Goal: Task Accomplishment & Management: Manage account settings

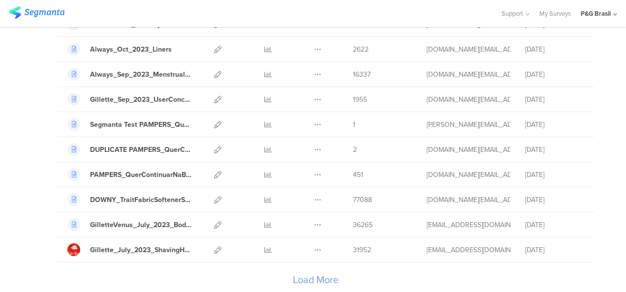
scroll to position [1180, 0]
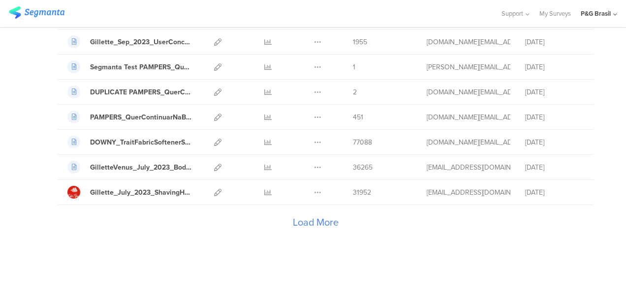
click at [327, 210] on div "Load More" at bounding box center [315, 224] width 516 height 39
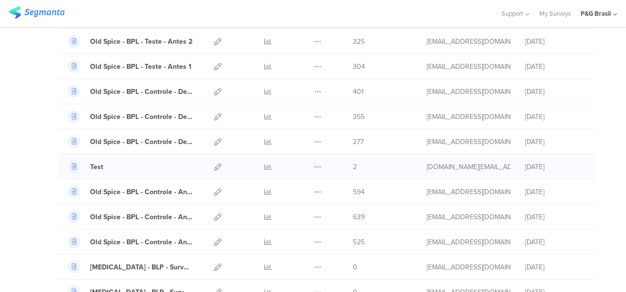
scroll to position [680, 0]
click at [314, 163] on icon at bounding box center [317, 166] width 7 height 7
click at [214, 163] on icon at bounding box center [217, 166] width 7 height 7
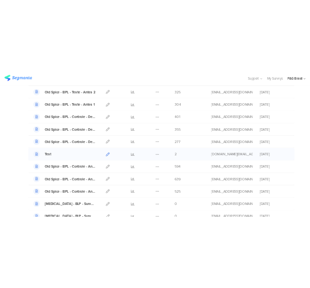
scroll to position [532, 0]
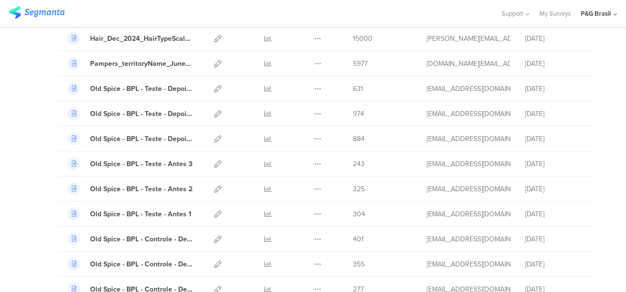
click at [24, 96] on div "My Surveys | 57 Surveys New survey Start from scratch Choose from templates Nam…" at bounding box center [313, 213] width 626 height 1387
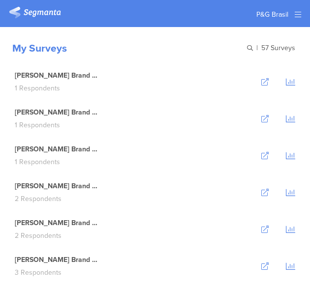
scroll to position [0, 0]
click at [168, 59] on div "My Surveys | 57 Surveys" at bounding box center [155, 45] width 310 height 36
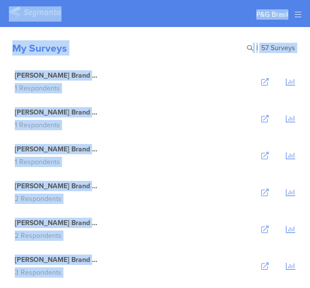
click at [183, 31] on div "My Surveys | 57 Surveys" at bounding box center [155, 45] width 310 height 36
click at [25, 44] on div "My Surveys" at bounding box center [39, 47] width 55 height 15
click at [26, 43] on div "My Surveys" at bounding box center [39, 47] width 55 height 15
click at [35, 51] on div "My Surveys" at bounding box center [39, 47] width 55 height 15
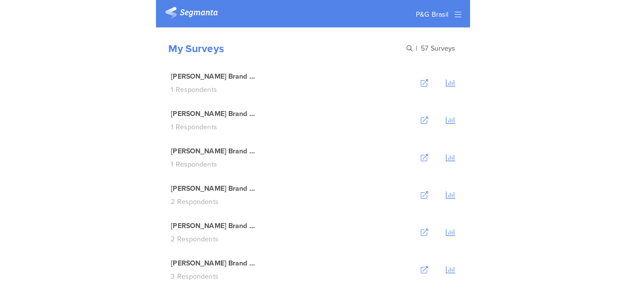
scroll to position [471, 0]
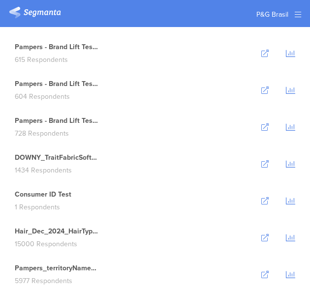
click at [166, 59] on div "Pampers - Brand Lift Teste 3 615 Respondents" at bounding box center [155, 53] width 300 height 37
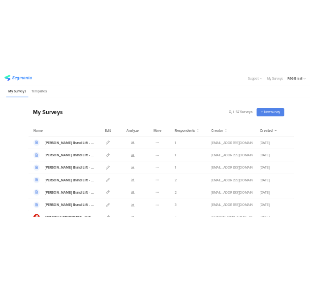
scroll to position [357, 0]
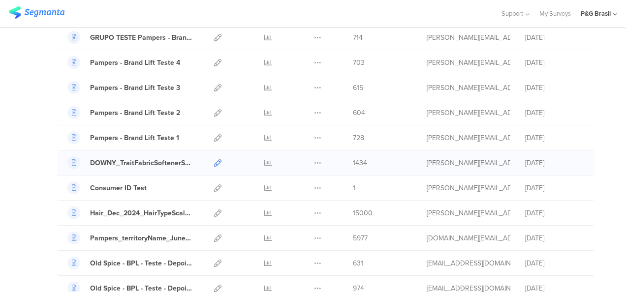
click at [214, 154] on link at bounding box center [217, 162] width 7 height 25
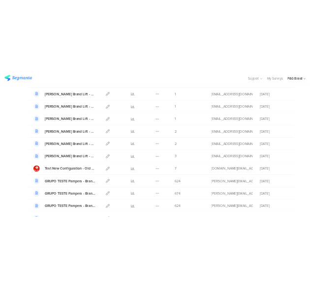
scroll to position [880, 0]
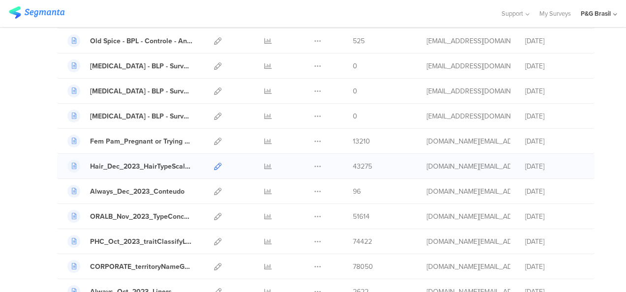
click at [214, 163] on icon at bounding box center [217, 166] width 7 height 7
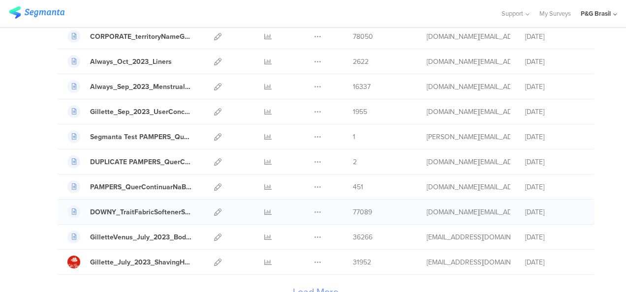
scroll to position [1188, 0]
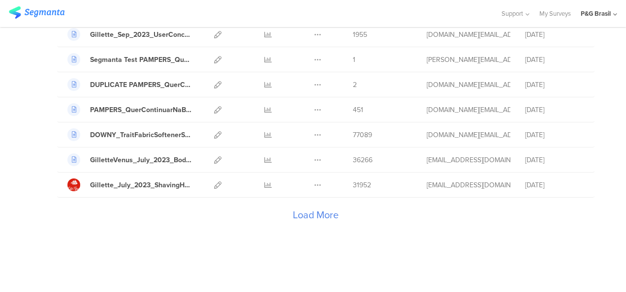
click at [328, 198] on div "Load More" at bounding box center [315, 217] width 516 height 39
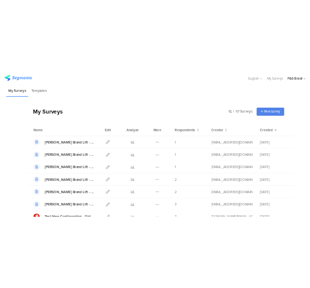
scroll to position [0, 0]
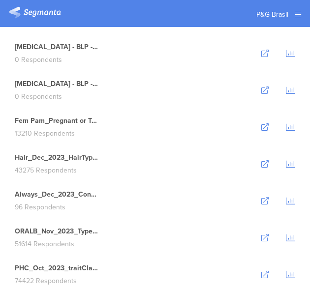
click at [196, 112] on div "Fem Pam_Pregnant or Trying DOB_Dec_2023 13210 Respondents" at bounding box center [155, 127] width 300 height 37
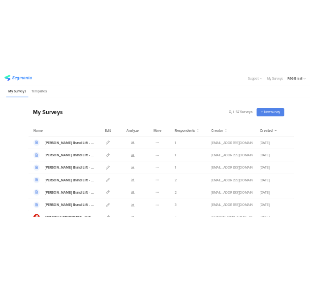
scroll to position [1279, 0]
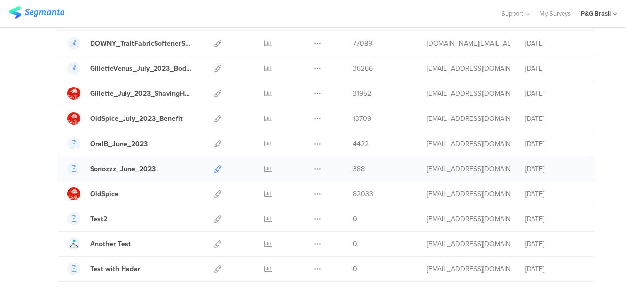
click at [214, 165] on icon at bounding box center [217, 168] width 7 height 7
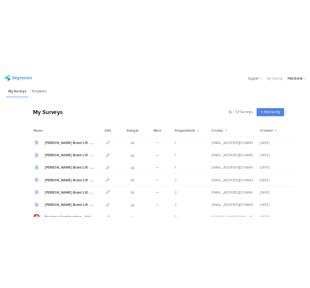
scroll to position [1204, 0]
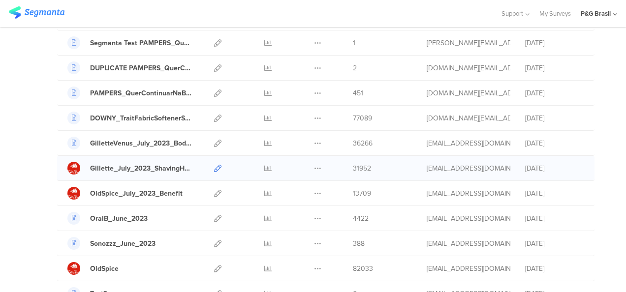
click at [214, 165] on icon at bounding box center [217, 168] width 7 height 7
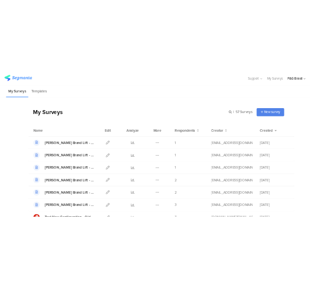
scroll to position [1179, 0]
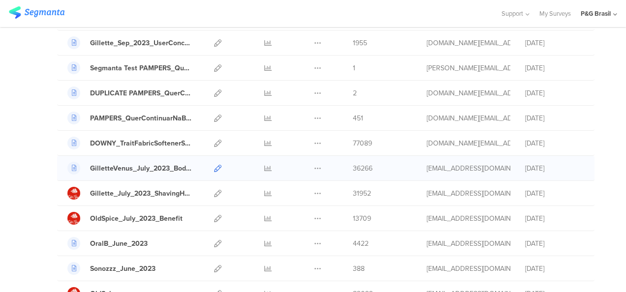
click at [214, 165] on icon at bounding box center [217, 168] width 7 height 7
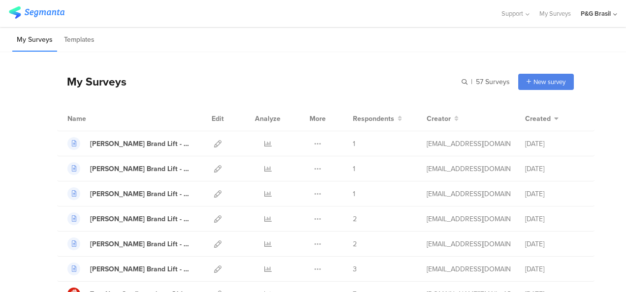
scroll to position [1155, 0]
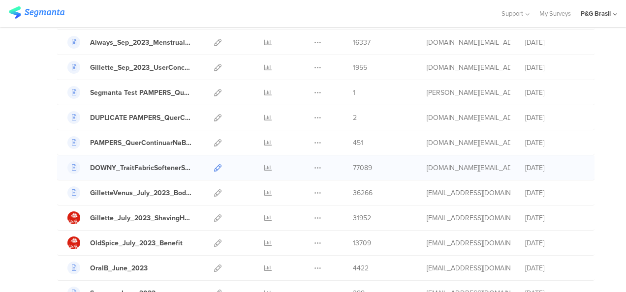
click at [214, 164] on icon at bounding box center [217, 167] width 7 height 7
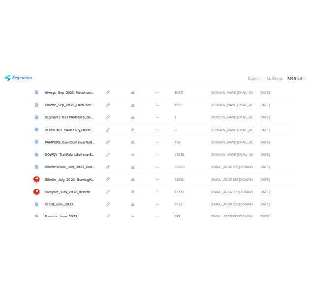
scroll to position [905, 0]
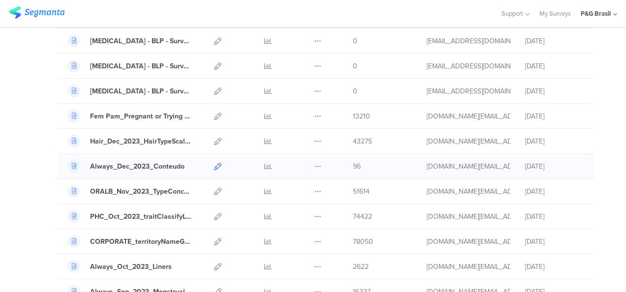
click at [214, 163] on icon at bounding box center [217, 166] width 7 height 7
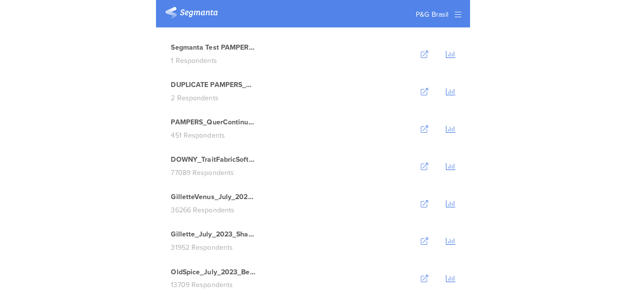
scroll to position [0, 0]
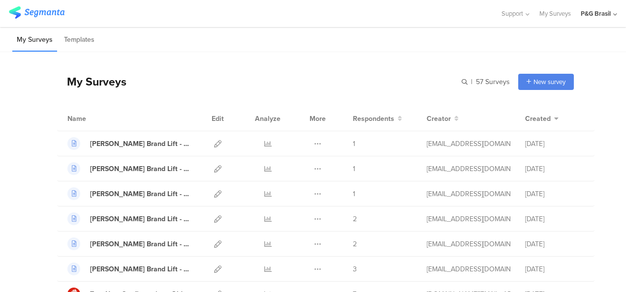
click at [350, 80] on div "My Surveys | 57 Surveys New survey Start from scratch Choose from templates" at bounding box center [315, 81] width 516 height 39
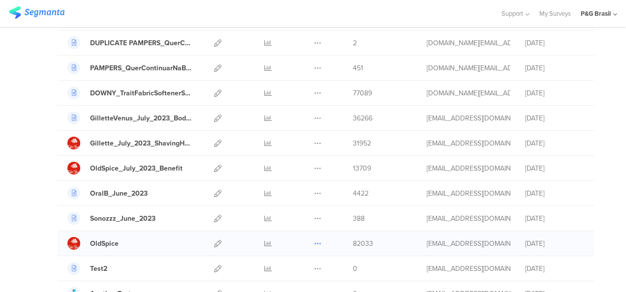
click at [314, 240] on icon at bounding box center [317, 243] width 7 height 7
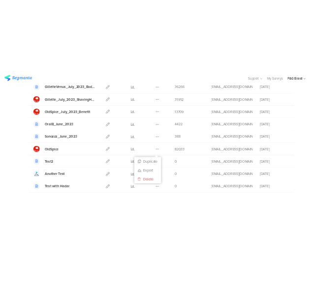
scroll to position [1323, 0]
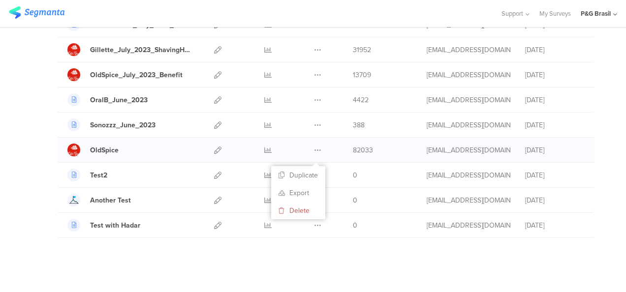
drag, startPoint x: 175, startPoint y: 140, endPoint x: 205, endPoint y: 142, distance: 29.5
click at [176, 144] on div "OldSpice" at bounding box center [129, 150] width 125 height 13
click at [214, 147] on icon at bounding box center [217, 150] width 7 height 7
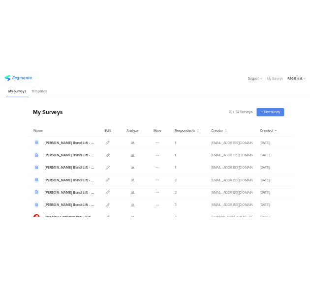
scroll to position [1055, 0]
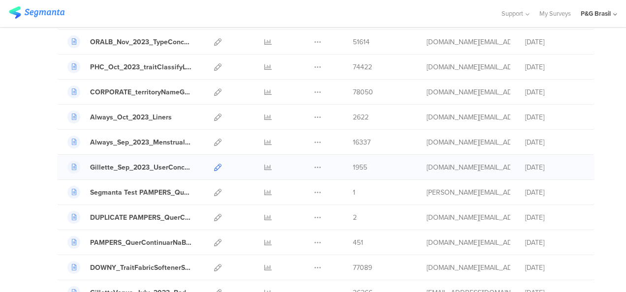
click at [214, 164] on icon at bounding box center [217, 167] width 7 height 7
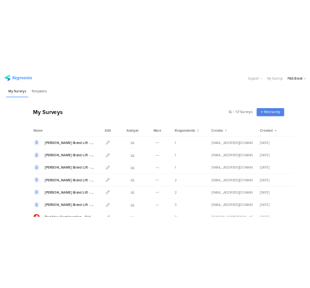
scroll to position [931, 0]
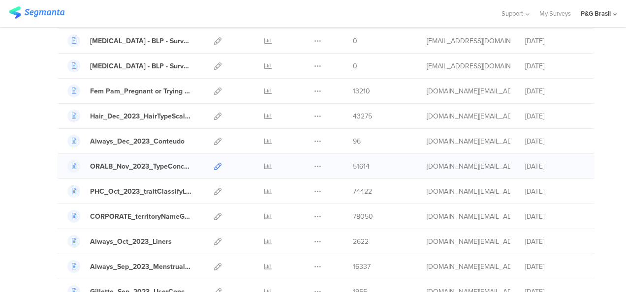
click at [214, 163] on icon at bounding box center [217, 166] width 7 height 7
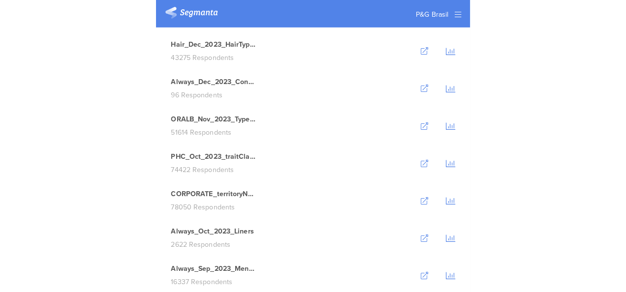
scroll to position [1467, 0]
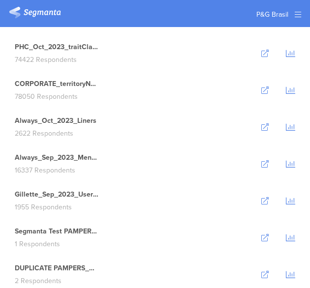
click at [37, 118] on div "Always_Oct_2023_Liners" at bounding box center [56, 121] width 82 height 10
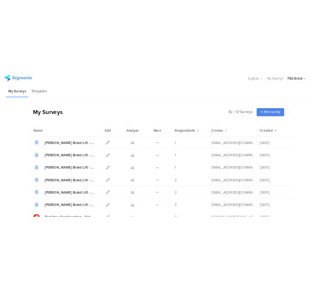
scroll to position [1005, 0]
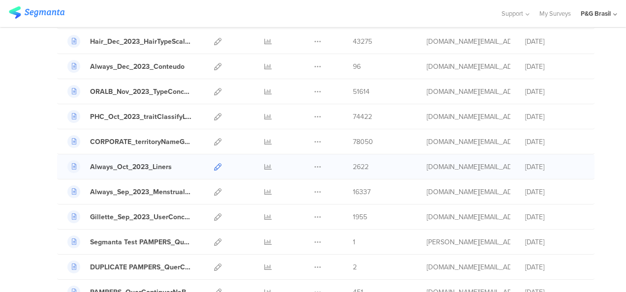
click at [214, 163] on icon at bounding box center [217, 166] width 7 height 7
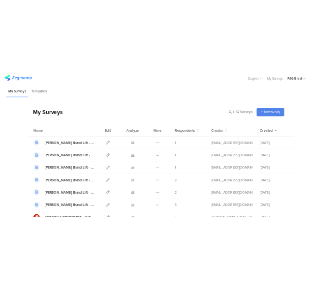
scroll to position [1030, 0]
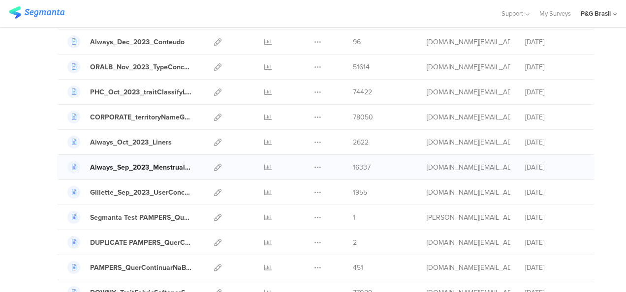
click at [135, 162] on div "Always_Sep_2023_MenstrualFlow" at bounding box center [141, 167] width 102 height 10
click at [214, 164] on icon at bounding box center [217, 167] width 7 height 7
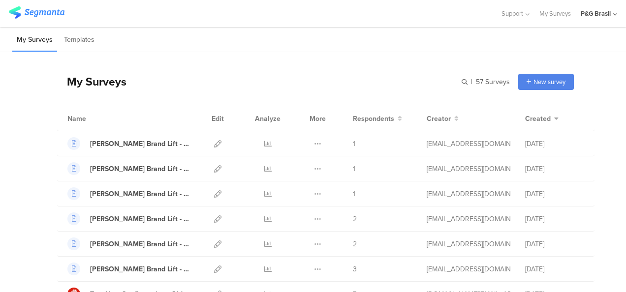
scroll to position [1080, 0]
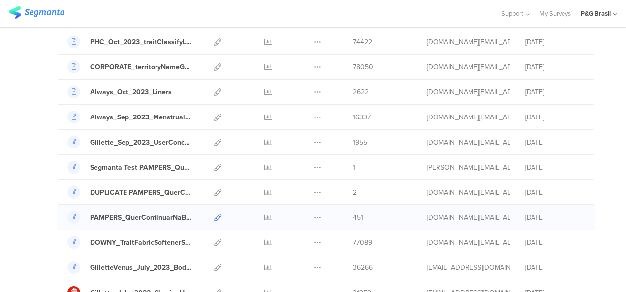
click at [214, 214] on icon at bounding box center [217, 217] width 7 height 7
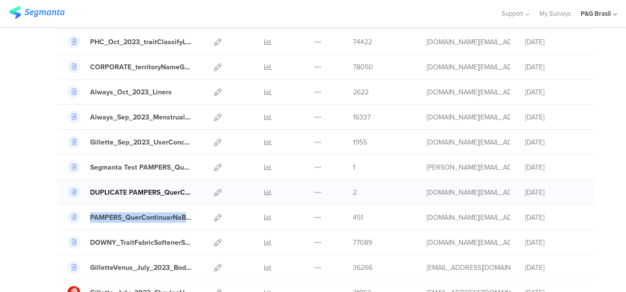
click at [119, 187] on div "DUPLICATE PAMPERS_QuerContinuarNaBase_Aug_2023" at bounding box center [141, 192] width 102 height 10
click at [213, 185] on div at bounding box center [217, 192] width 21 height 25
click at [214, 189] on icon at bounding box center [217, 192] width 7 height 7
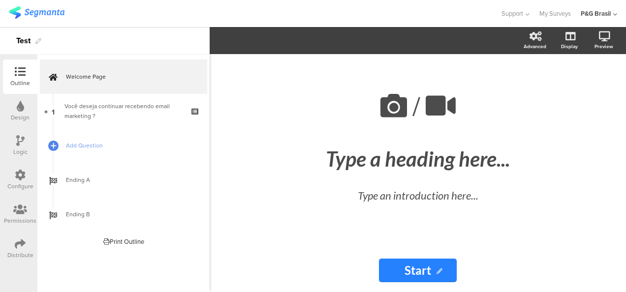
click at [12, 251] on div "Distribute" at bounding box center [20, 255] width 26 height 9
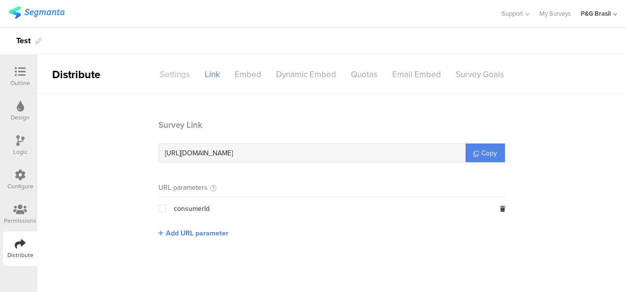
click at [184, 75] on div "Settings" at bounding box center [174, 74] width 45 height 17
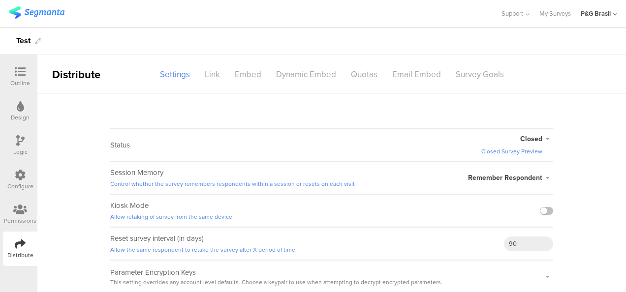
click at [543, 138] on icon at bounding box center [547, 139] width 11 height 6
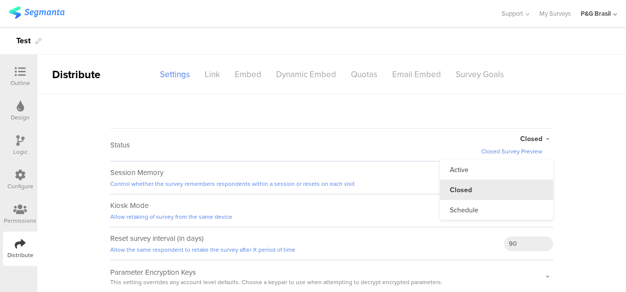
click at [495, 194] on li "Closed" at bounding box center [496, 190] width 113 height 20
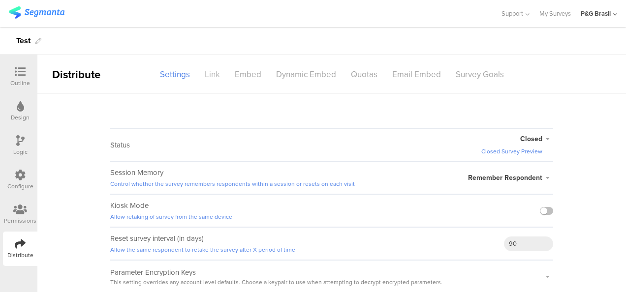
click at [209, 75] on div "Link" at bounding box center [212, 74] width 30 height 17
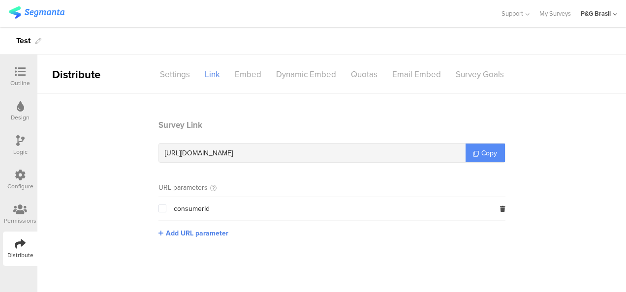
drag, startPoint x: 444, startPoint y: 156, endPoint x: 475, endPoint y: 150, distance: 32.1
click at [447, 154] on div "https://pgsurveys.segmanta.com/9e4695" at bounding box center [312, 153] width 306 height 19
click at [478, 149] on link "Copy" at bounding box center [484, 153] width 39 height 19
click at [493, 153] on span "Copy" at bounding box center [489, 153] width 16 height 10
click at [480, 155] on link "Copy" at bounding box center [484, 153] width 39 height 19
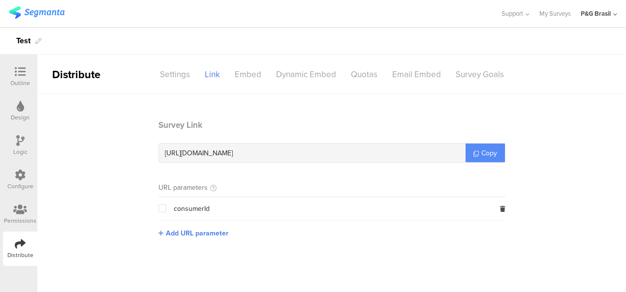
click at [487, 154] on span "Copy" at bounding box center [489, 153] width 16 height 10
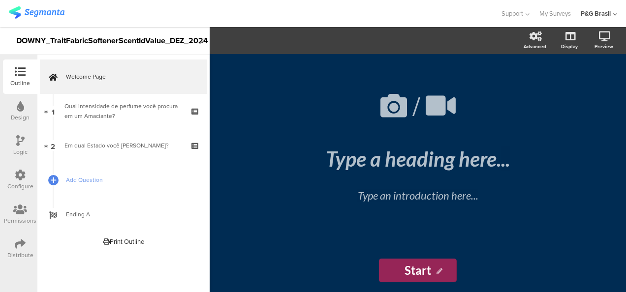
click at [24, 204] on div "Permissions" at bounding box center [20, 214] width 34 height 34
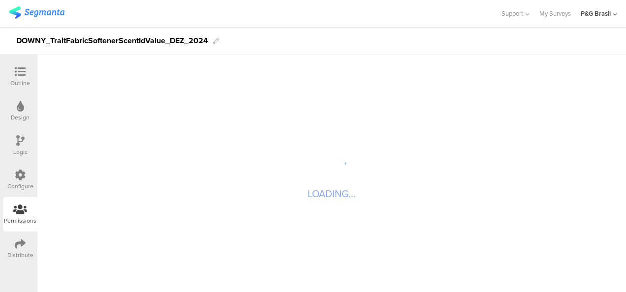
click at [21, 242] on icon at bounding box center [20, 244] width 11 height 11
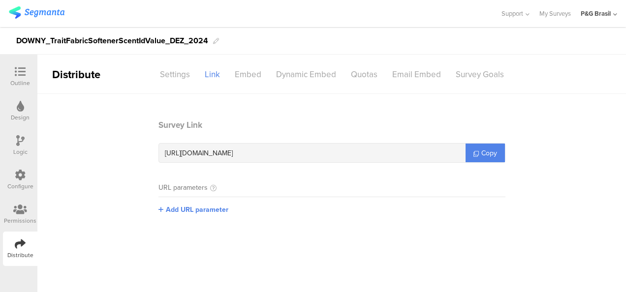
click at [23, 212] on icon at bounding box center [20, 209] width 14 height 11
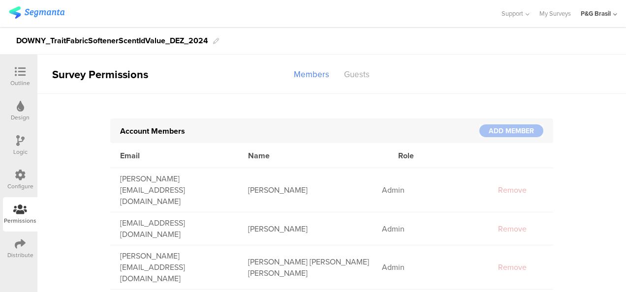
click at [22, 249] on icon at bounding box center [20, 244] width 11 height 11
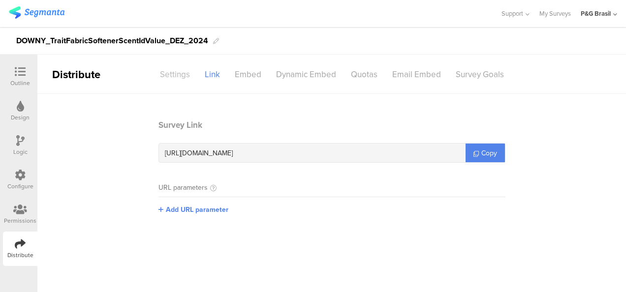
click at [179, 77] on div "Settings" at bounding box center [174, 74] width 45 height 17
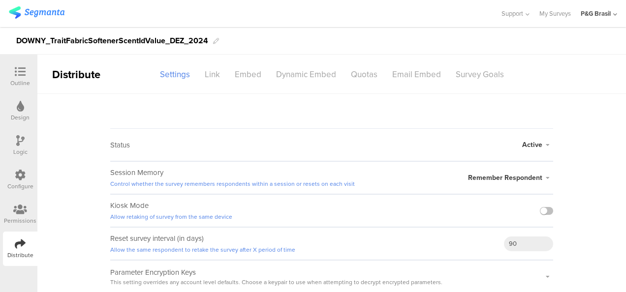
click at [538, 142] on span "Active" at bounding box center [532, 145] width 20 height 10
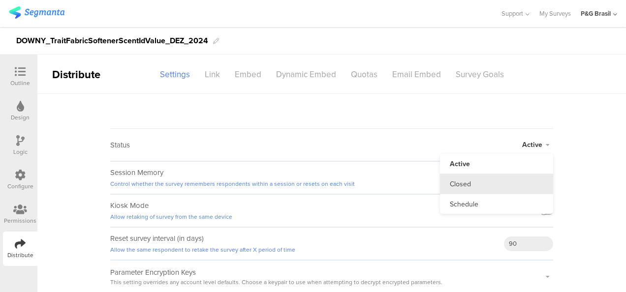
click at [483, 183] on li "Closed" at bounding box center [496, 184] width 113 height 20
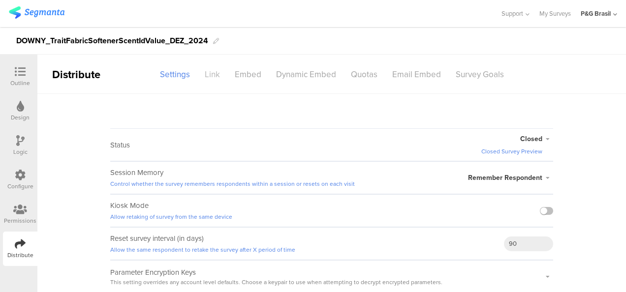
click at [220, 77] on div "Link" at bounding box center [212, 74] width 30 height 17
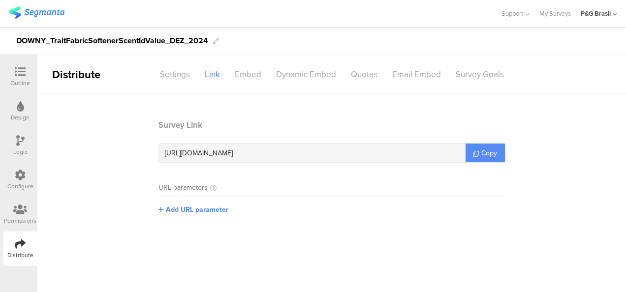
click at [482, 153] on span "Copy" at bounding box center [489, 153] width 16 height 10
click at [484, 152] on span "Copy" at bounding box center [489, 153] width 16 height 10
click at [153, 68] on div "Settings" at bounding box center [174, 74] width 45 height 17
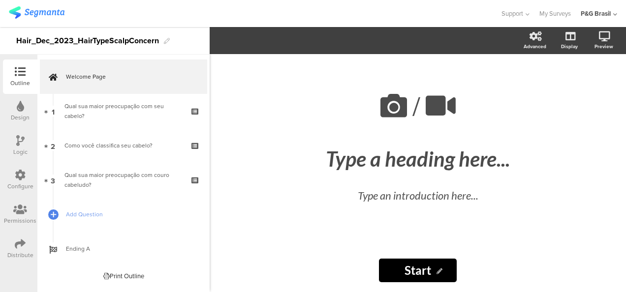
click at [15, 247] on div "Distribute" at bounding box center [20, 249] width 34 height 34
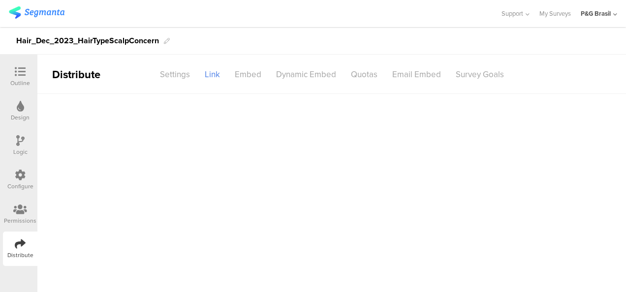
click at [20, 239] on icon at bounding box center [20, 244] width 11 height 11
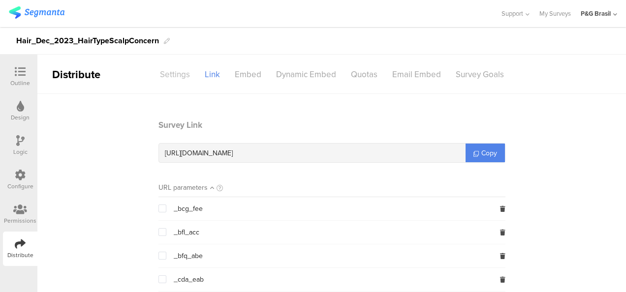
click at [183, 72] on div "Settings" at bounding box center [174, 74] width 45 height 17
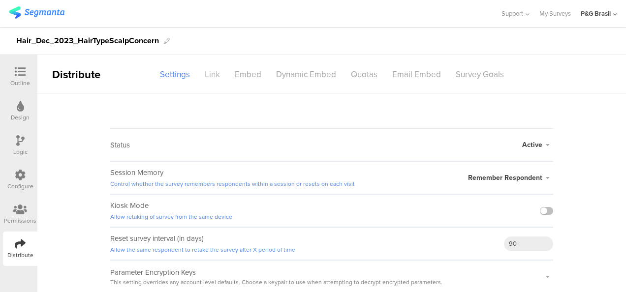
click at [218, 72] on div "Link" at bounding box center [212, 74] width 30 height 17
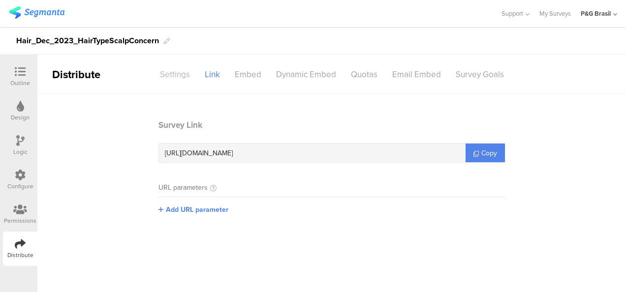
click at [174, 79] on div "Settings" at bounding box center [174, 74] width 45 height 17
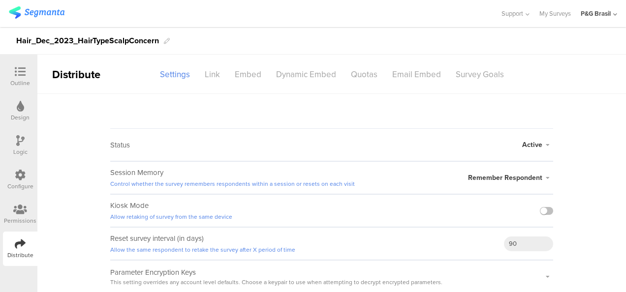
click at [533, 144] on span "Active" at bounding box center [532, 145] width 20 height 10
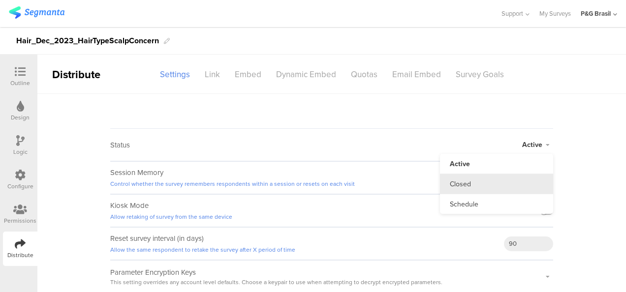
click at [481, 183] on li "Closed" at bounding box center [496, 184] width 113 height 20
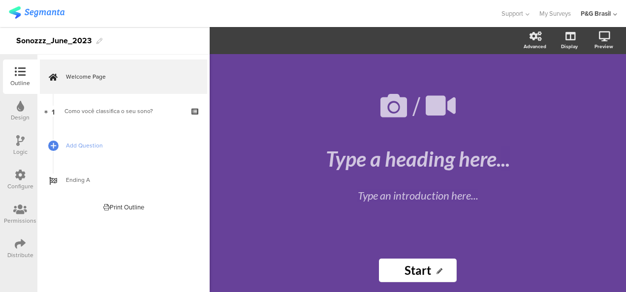
click at [21, 237] on div "Distribute" at bounding box center [20, 249] width 34 height 34
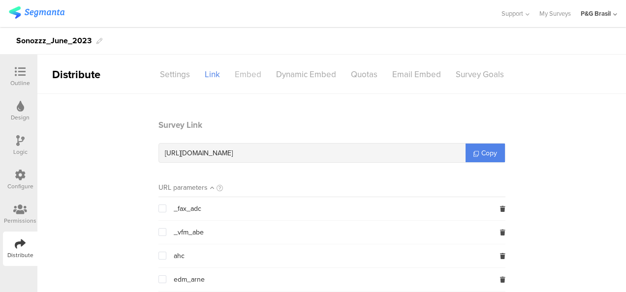
click at [245, 66] on div "Embed" at bounding box center [247, 74] width 41 height 17
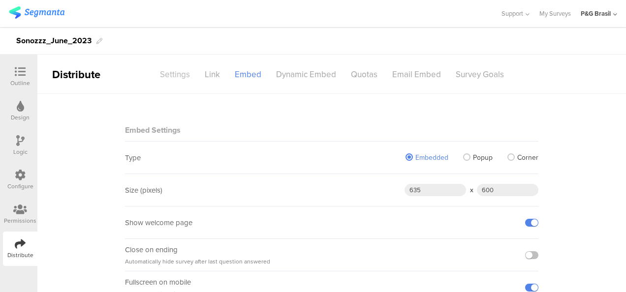
click at [183, 67] on div "Settings" at bounding box center [174, 74] width 45 height 17
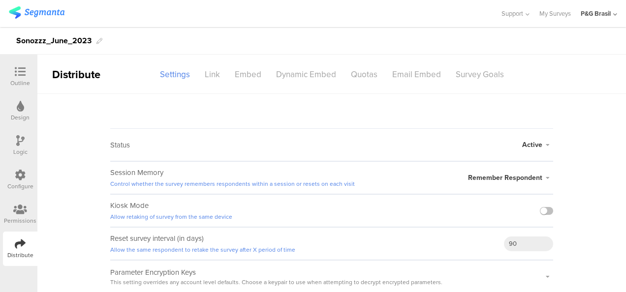
click at [530, 143] on span "Active" at bounding box center [532, 145] width 20 height 10
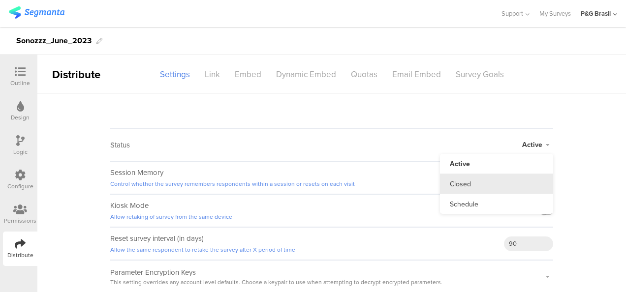
click at [479, 180] on li "Closed" at bounding box center [496, 184] width 113 height 20
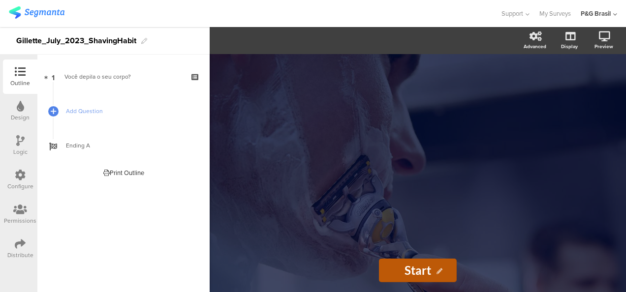
click at [21, 241] on icon at bounding box center [20, 244] width 11 height 11
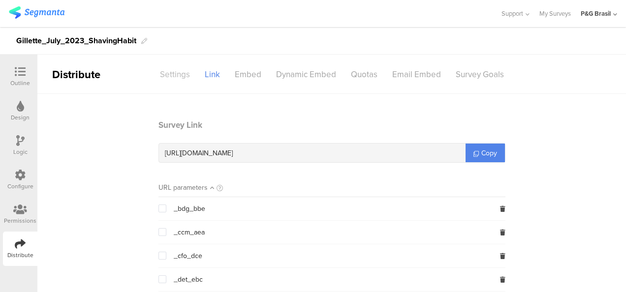
click at [185, 70] on div "Settings" at bounding box center [174, 74] width 45 height 17
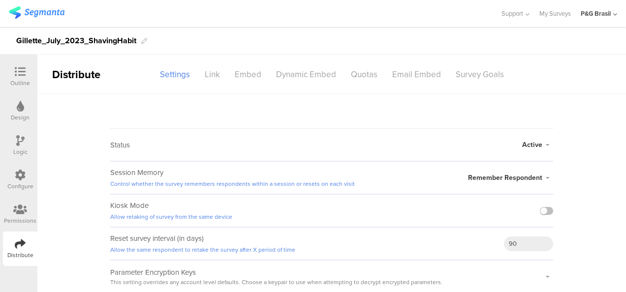
click at [535, 142] on span "Active" at bounding box center [532, 145] width 20 height 10
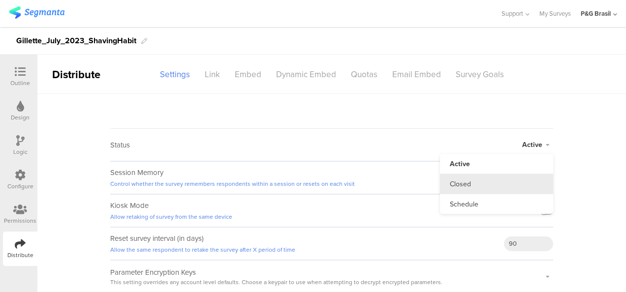
click at [496, 185] on li "Closed" at bounding box center [496, 184] width 113 height 20
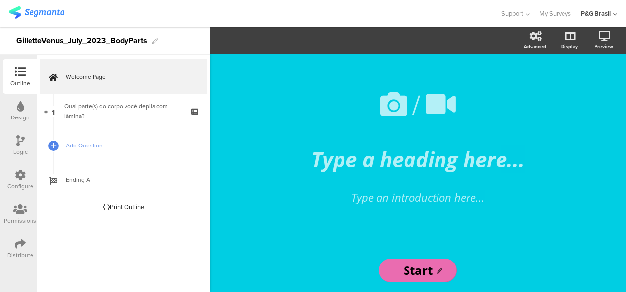
click at [24, 237] on div "Distribute" at bounding box center [20, 249] width 34 height 34
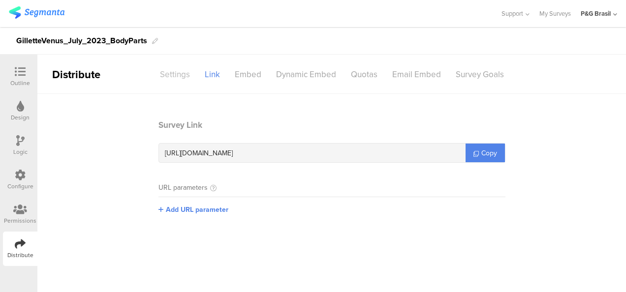
click at [175, 69] on div "Settings" at bounding box center [174, 74] width 45 height 17
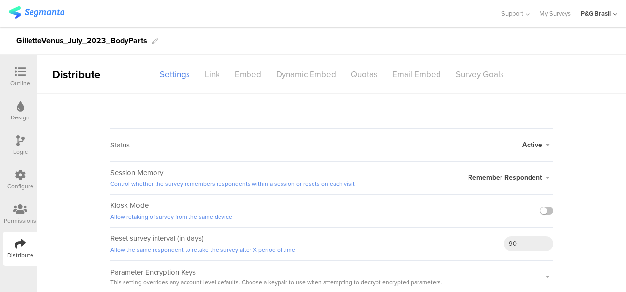
click at [535, 141] on span "Active" at bounding box center [532, 145] width 20 height 10
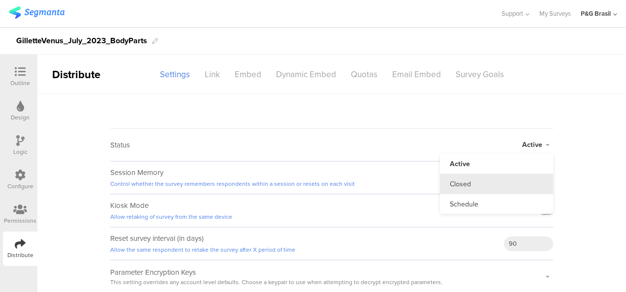
click at [508, 185] on li "Closed" at bounding box center [496, 184] width 113 height 20
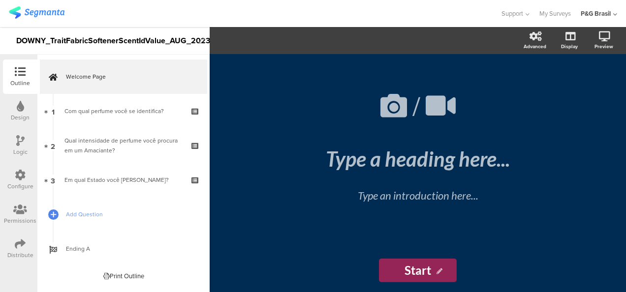
click at [17, 202] on div "Permissions" at bounding box center [20, 214] width 34 height 34
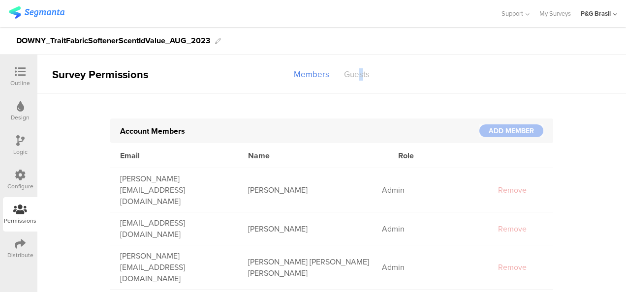
click at [361, 75] on div "Guests" at bounding box center [356, 74] width 40 height 17
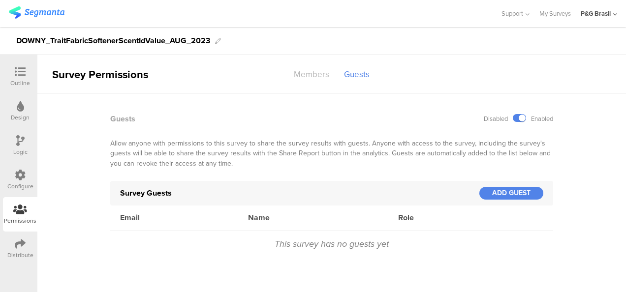
drag, startPoint x: 361, startPoint y: 75, endPoint x: 312, endPoint y: 72, distance: 49.3
click at [312, 72] on div "Members" at bounding box center [311, 74] width 50 height 17
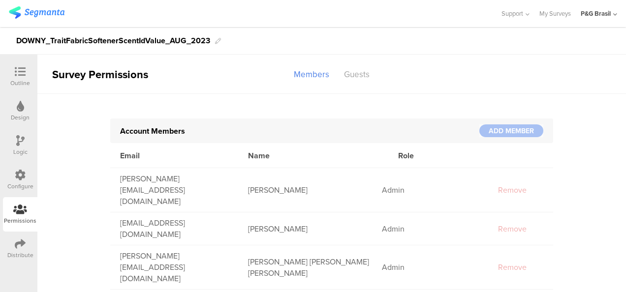
click at [33, 248] on div "Distribute" at bounding box center [20, 249] width 34 height 34
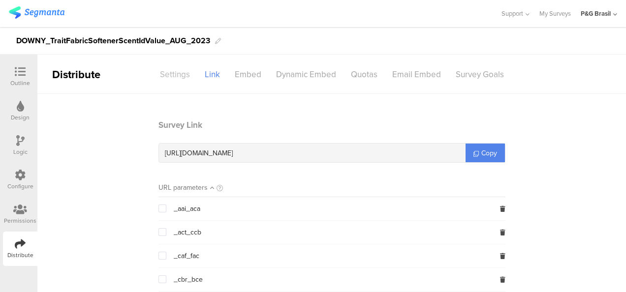
click at [162, 67] on div "Settings" at bounding box center [174, 74] width 45 height 17
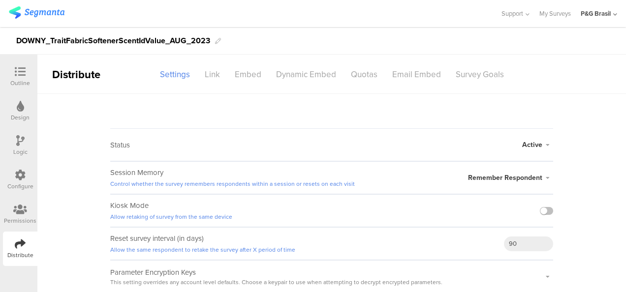
click at [536, 142] on span "Active" at bounding box center [532, 145] width 20 height 10
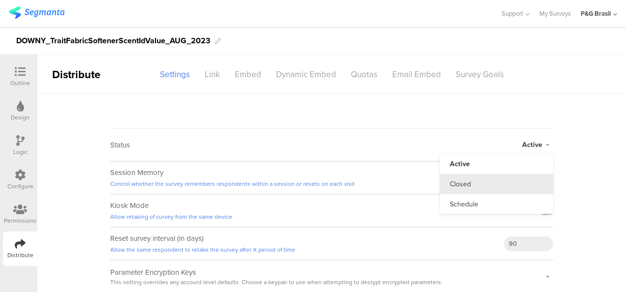
click at [465, 186] on li "Closed" at bounding box center [496, 184] width 113 height 20
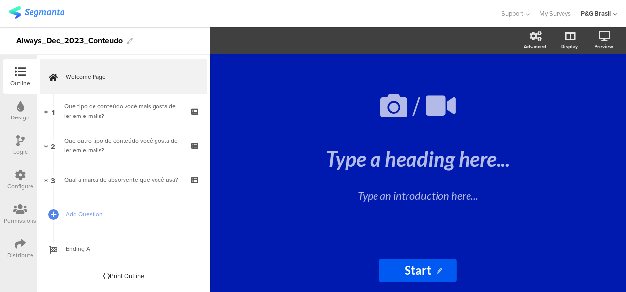
click at [19, 242] on icon at bounding box center [20, 244] width 11 height 11
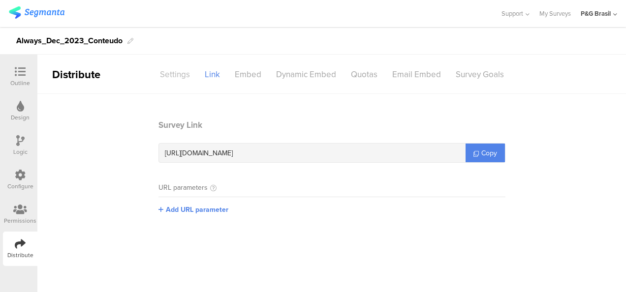
click at [165, 66] on div "Settings" at bounding box center [174, 74] width 45 height 17
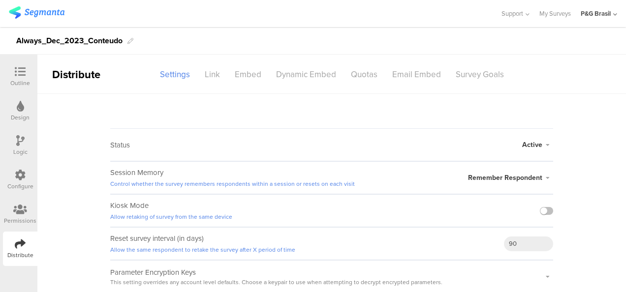
click at [531, 145] on span "Active" at bounding box center [532, 145] width 20 height 10
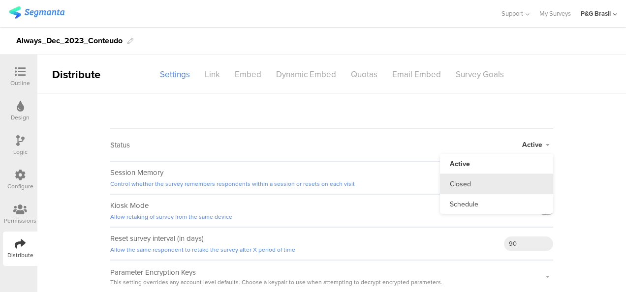
click at [512, 183] on li "Closed" at bounding box center [496, 184] width 113 height 20
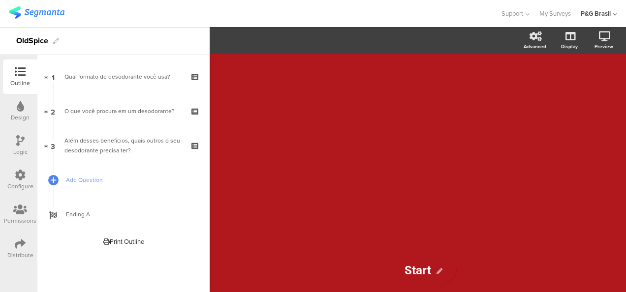
click at [17, 208] on icon at bounding box center [20, 209] width 14 height 11
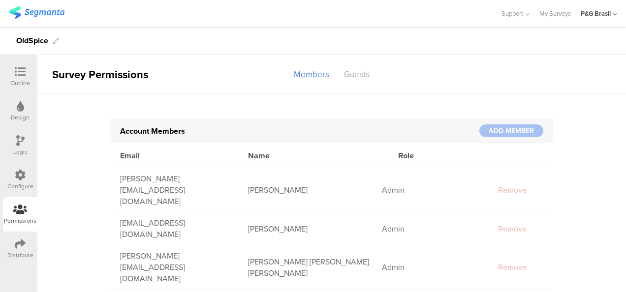
click at [14, 239] on div "Distribute" at bounding box center [20, 249] width 34 height 34
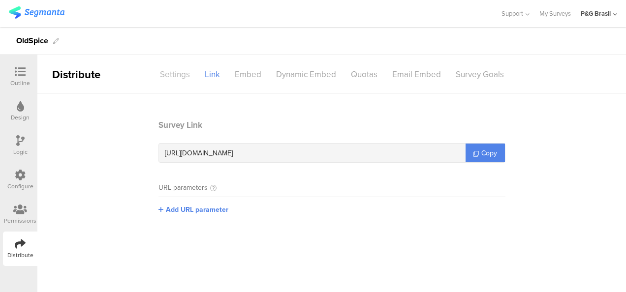
click at [175, 72] on div "Settings" at bounding box center [174, 74] width 45 height 17
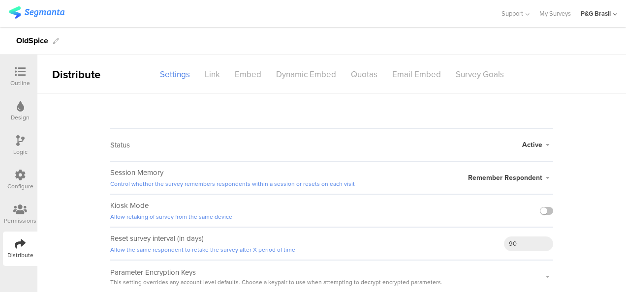
click at [539, 150] on div "Active Active Closed Schedule Start Date: End Date: Save Cancel" at bounding box center [537, 145] width 31 height 32
click at [527, 138] on div "Active Active Closed Schedule Start Date: End Date: Save Cancel" at bounding box center [537, 145] width 31 height 32
click at [532, 145] on span "Active" at bounding box center [532, 145] width 20 height 10
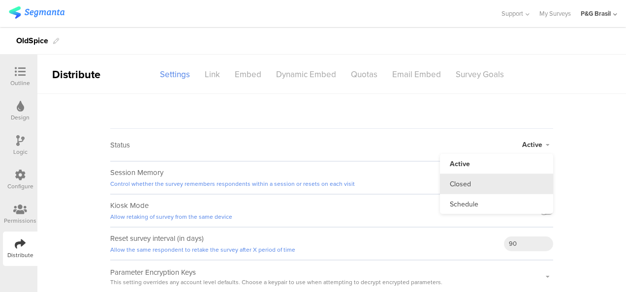
click at [502, 182] on li "Closed" at bounding box center [496, 184] width 113 height 20
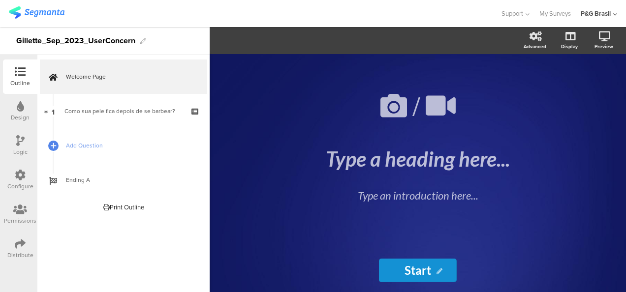
click at [16, 249] on div at bounding box center [20, 245] width 11 height 12
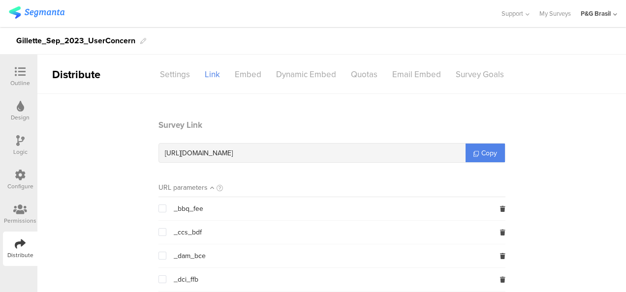
click at [182, 79] on sg-header-nav-item "Settings" at bounding box center [174, 74] width 45 height 17
click at [179, 69] on div "Settings" at bounding box center [174, 74] width 45 height 17
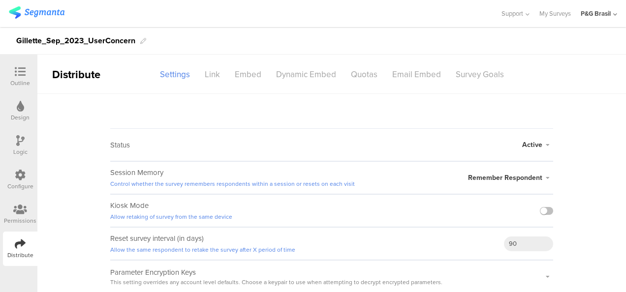
click at [522, 143] on div "Status Active Active Closed Schedule Start Date: End Date: Save Cancel" at bounding box center [331, 144] width 443 height 33
click at [530, 143] on span "Active" at bounding box center [532, 145] width 20 height 10
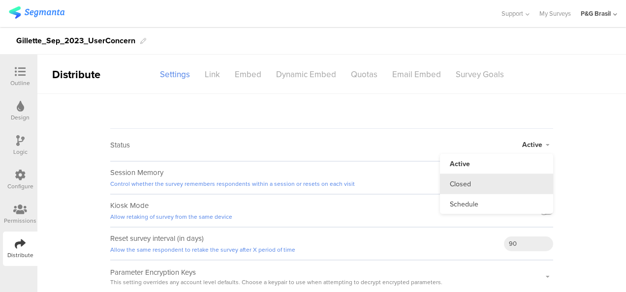
drag, startPoint x: 530, startPoint y: 143, endPoint x: 489, endPoint y: 183, distance: 57.0
click at [491, 182] on li "Closed" at bounding box center [496, 184] width 113 height 20
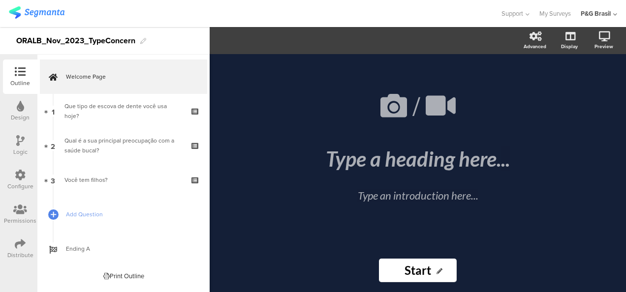
click at [14, 245] on div "Distribute" at bounding box center [20, 249] width 34 height 34
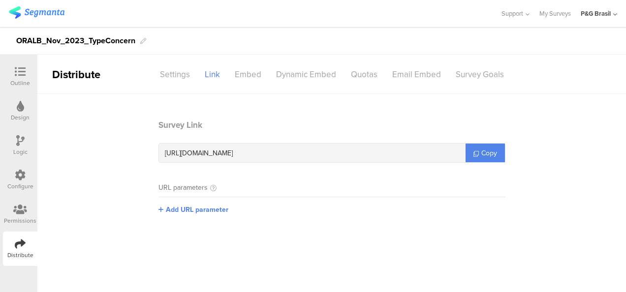
click at [182, 63] on sg-section-page-header "Distribute Settings Link Embed Dynamic Embed Quotas Email Embed Survey Goals" at bounding box center [331, 74] width 588 height 39
click at [179, 76] on div "Settings" at bounding box center [174, 74] width 45 height 17
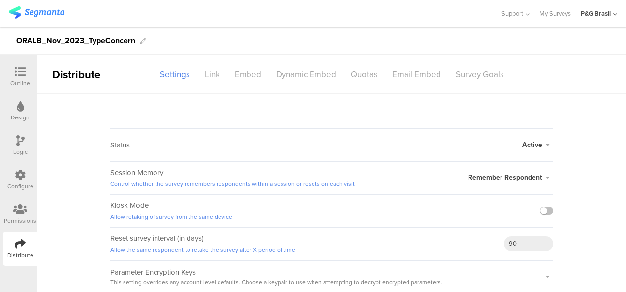
click at [540, 150] on div "Active Active Closed Schedule Start Date: End Date: Save Cancel" at bounding box center [537, 145] width 31 height 32
click at [540, 149] on span "Active" at bounding box center [532, 145] width 20 height 10
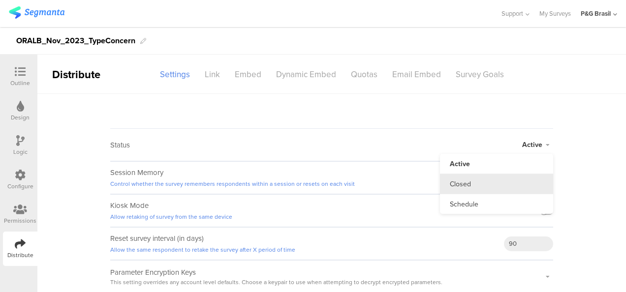
click at [491, 187] on li "Closed" at bounding box center [496, 184] width 113 height 20
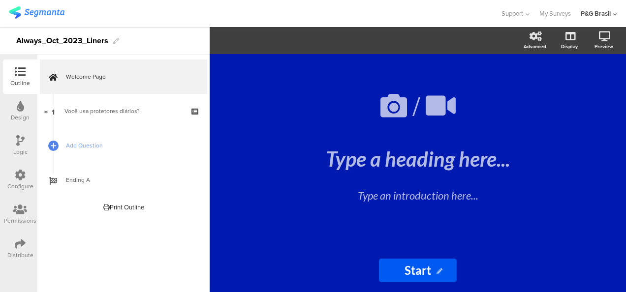
click at [14, 249] on div "Distribute" at bounding box center [20, 249] width 34 height 34
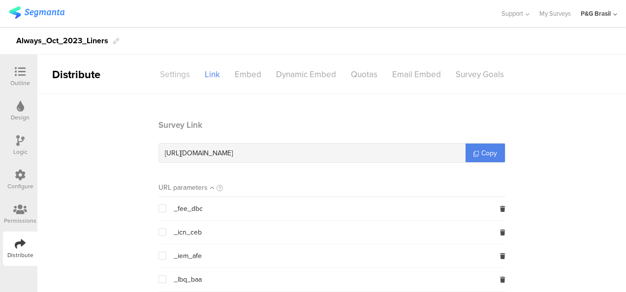
click at [163, 69] on div "Settings" at bounding box center [174, 74] width 45 height 17
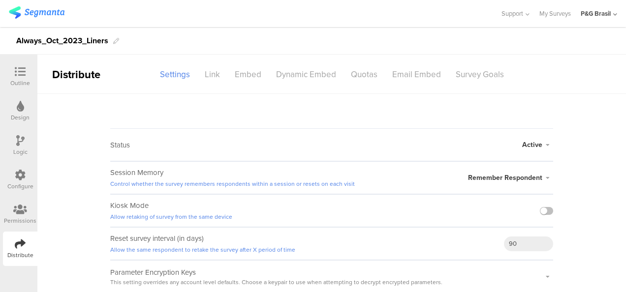
click at [532, 141] on span "Active" at bounding box center [532, 145] width 20 height 10
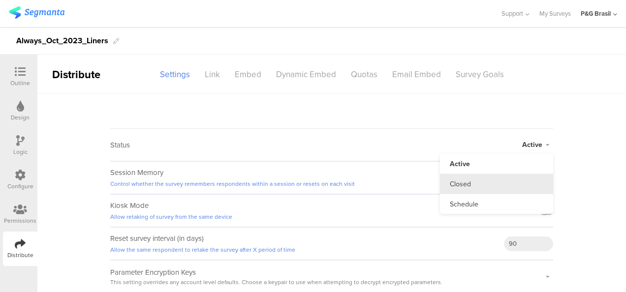
click at [458, 184] on li "Closed" at bounding box center [496, 184] width 113 height 20
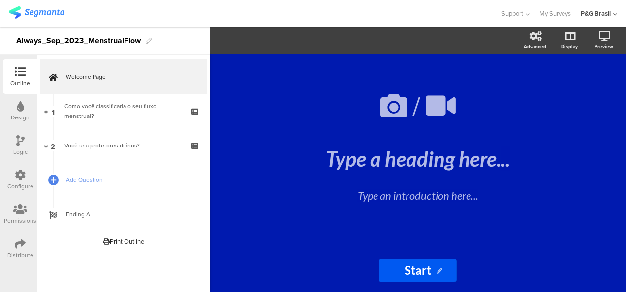
click at [14, 245] on div "Distribute" at bounding box center [20, 249] width 34 height 34
click at [12, 249] on div "Distribute" at bounding box center [20, 249] width 34 height 34
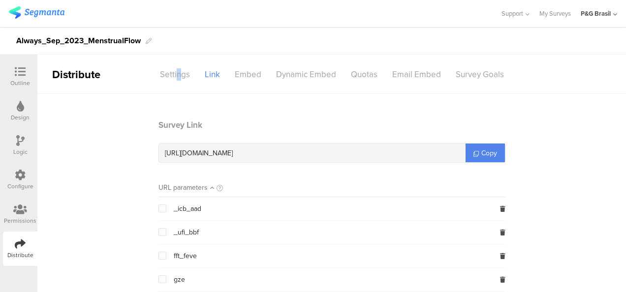
drag, startPoint x: 177, startPoint y: 74, endPoint x: 174, endPoint y: 80, distance: 6.6
click at [174, 80] on sg-header-nav-item "Settings" at bounding box center [174, 74] width 45 height 17
drag, startPoint x: 174, startPoint y: 80, endPoint x: 169, endPoint y: 70, distance: 11.0
click at [169, 70] on div "Settings" at bounding box center [174, 74] width 45 height 17
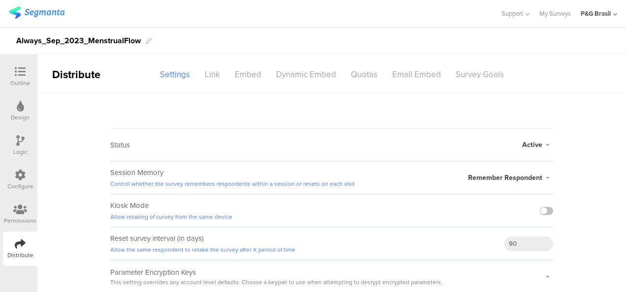
click at [530, 139] on div "Active Active Closed Schedule Start Date: End Date: Save Cancel" at bounding box center [537, 145] width 31 height 32
click at [531, 145] on span "Active" at bounding box center [532, 145] width 20 height 10
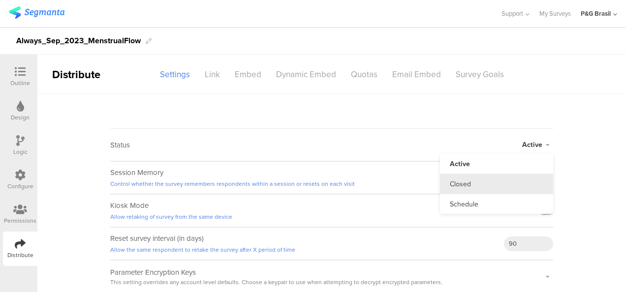
click at [468, 184] on li "Closed" at bounding box center [496, 184] width 113 height 20
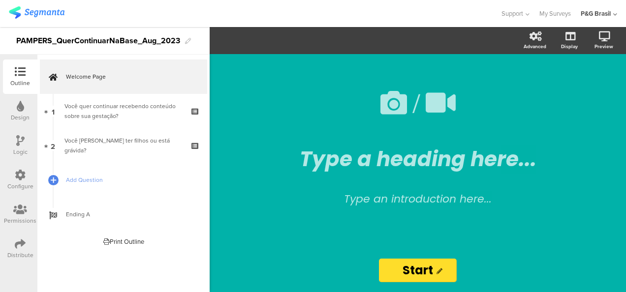
click at [12, 247] on div "Distribute" at bounding box center [20, 249] width 34 height 34
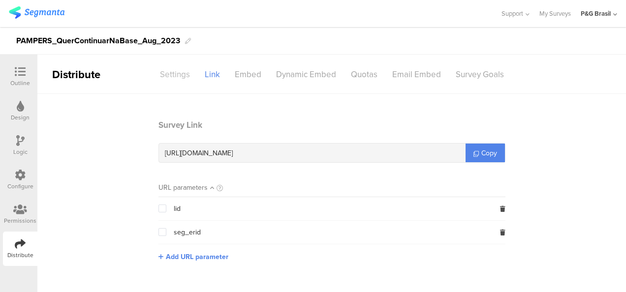
click at [164, 80] on div "Settings" at bounding box center [174, 74] width 45 height 17
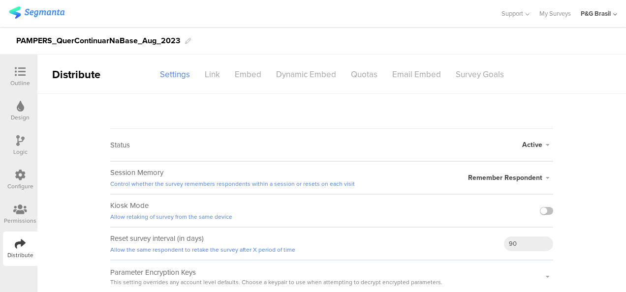
click at [540, 147] on span "Active" at bounding box center [532, 145] width 20 height 10
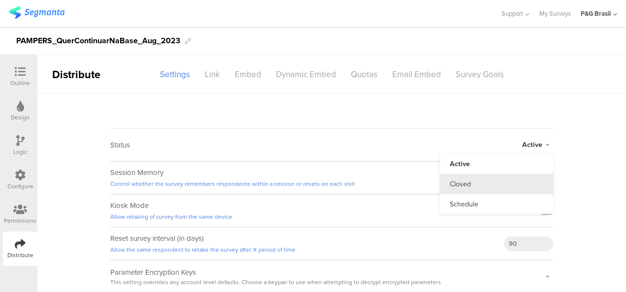
click at [493, 186] on li "Closed" at bounding box center [496, 184] width 113 height 20
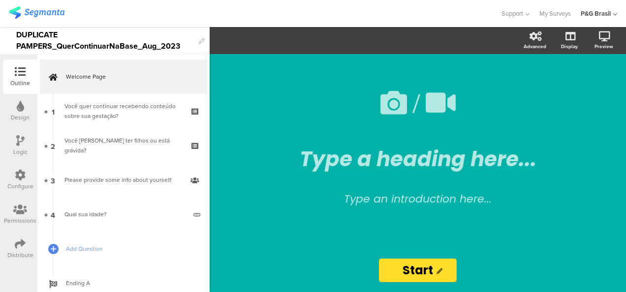
click at [18, 219] on div "Permissions" at bounding box center [20, 220] width 32 height 9
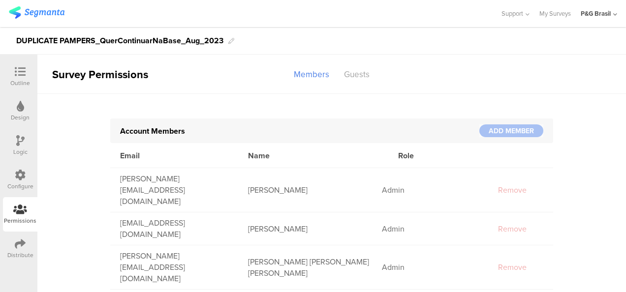
click at [14, 243] on div "Distribute" at bounding box center [20, 249] width 34 height 34
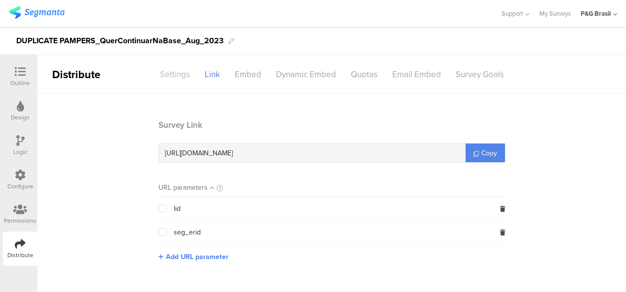
click at [188, 80] on div "Settings" at bounding box center [174, 74] width 45 height 17
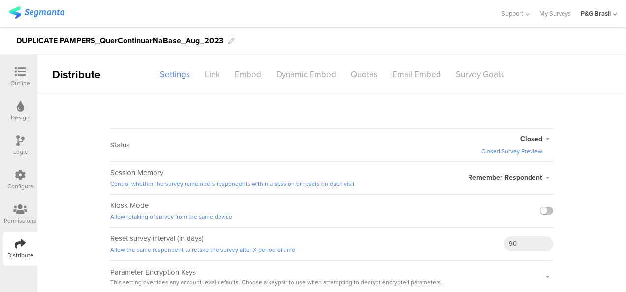
click at [532, 136] on span "Closed" at bounding box center [531, 139] width 22 height 10
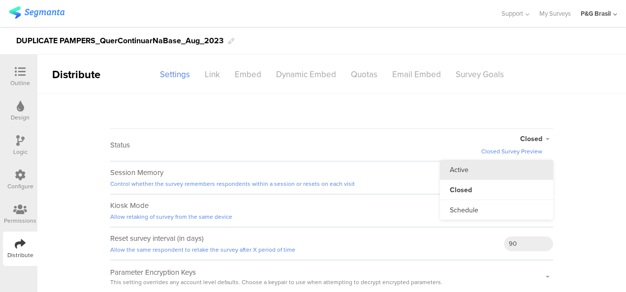
click at [493, 175] on li "Active" at bounding box center [496, 170] width 113 height 20
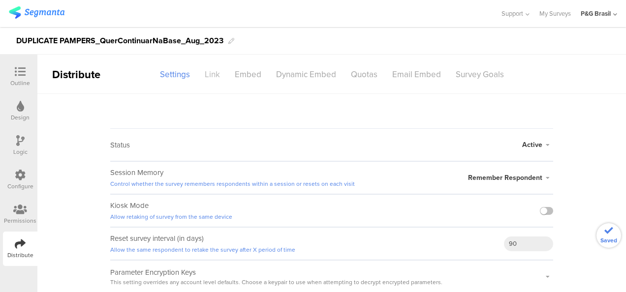
click at [211, 73] on div "Link" at bounding box center [212, 74] width 30 height 17
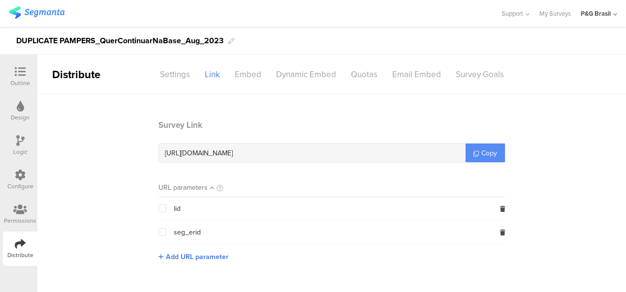
click at [476, 147] on link "Copy" at bounding box center [484, 153] width 39 height 19
click at [165, 73] on div "Settings" at bounding box center [174, 74] width 45 height 17
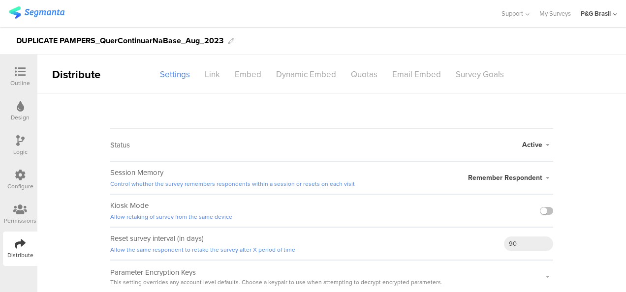
click at [542, 145] on icon at bounding box center [547, 145] width 11 height 6
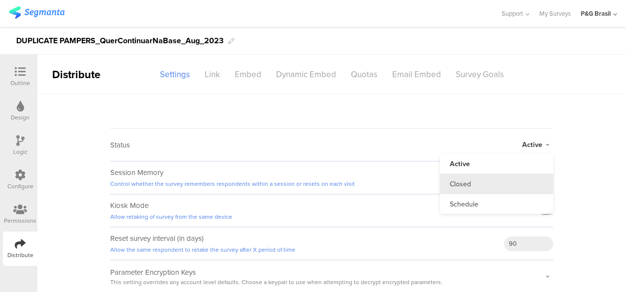
click at [496, 185] on li "Closed" at bounding box center [496, 184] width 113 height 20
